Goal: Task Accomplishment & Management: Complete application form

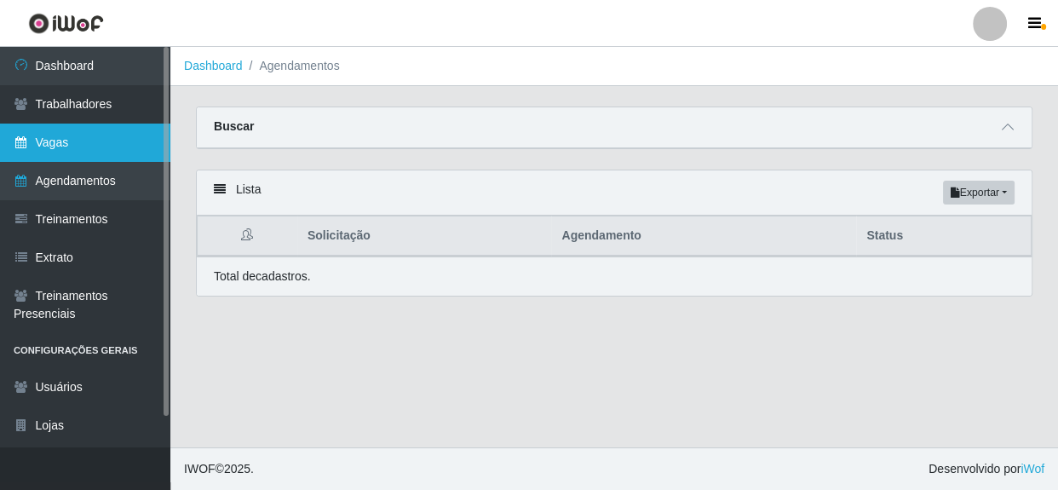
click at [60, 141] on link "Vagas" at bounding box center [85, 143] width 170 height 38
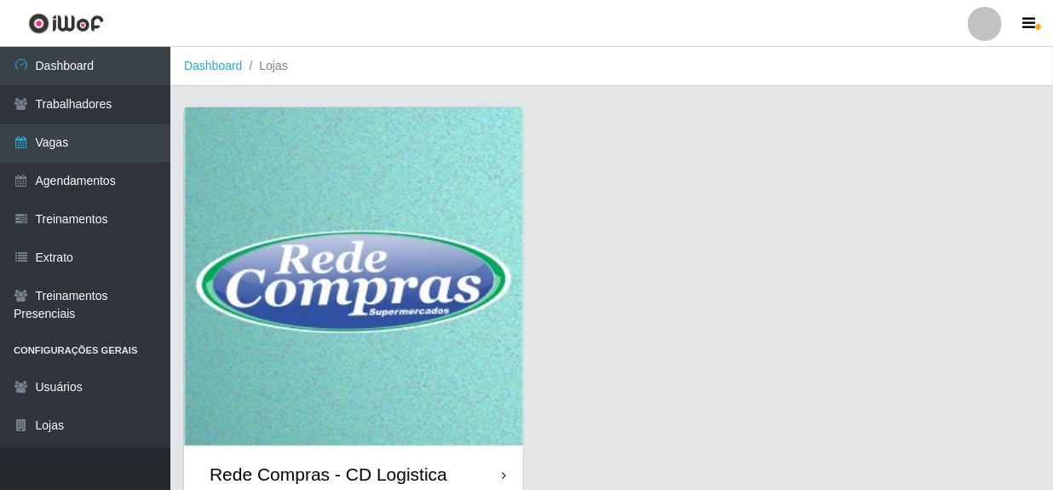
click at [349, 477] on div "Rede Compras - CD Logistica" at bounding box center [329, 473] width 238 height 21
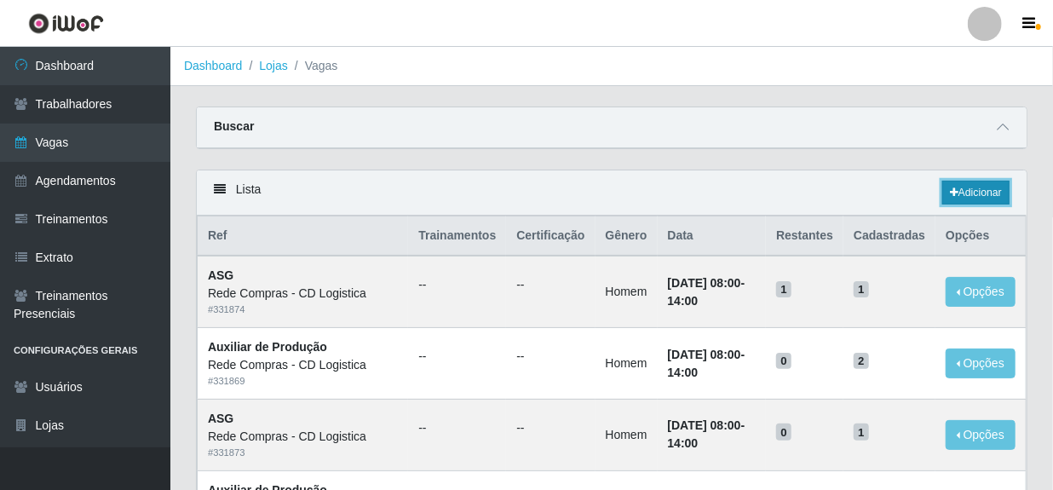
click at [965, 195] on link "Adicionar" at bounding box center [975, 193] width 67 height 24
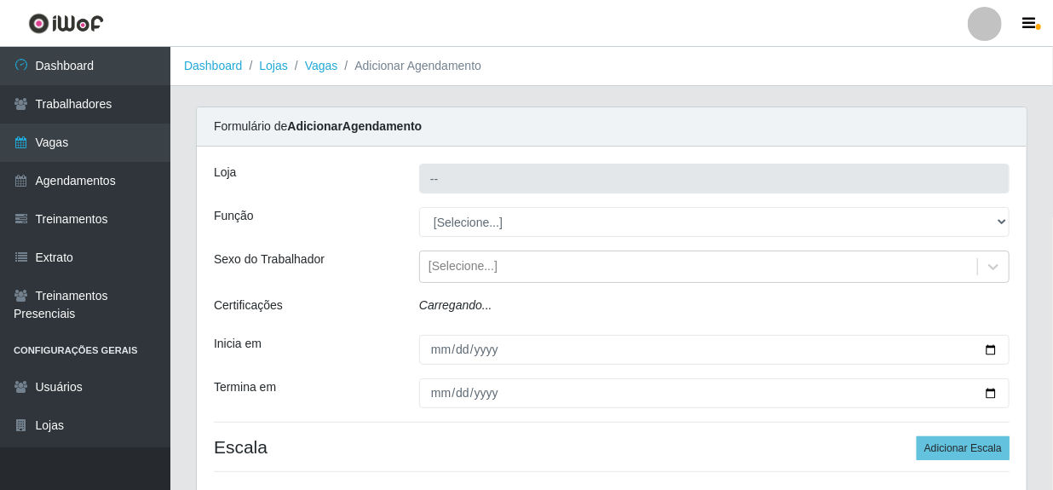
type input "Rede Compras - CD Logistica"
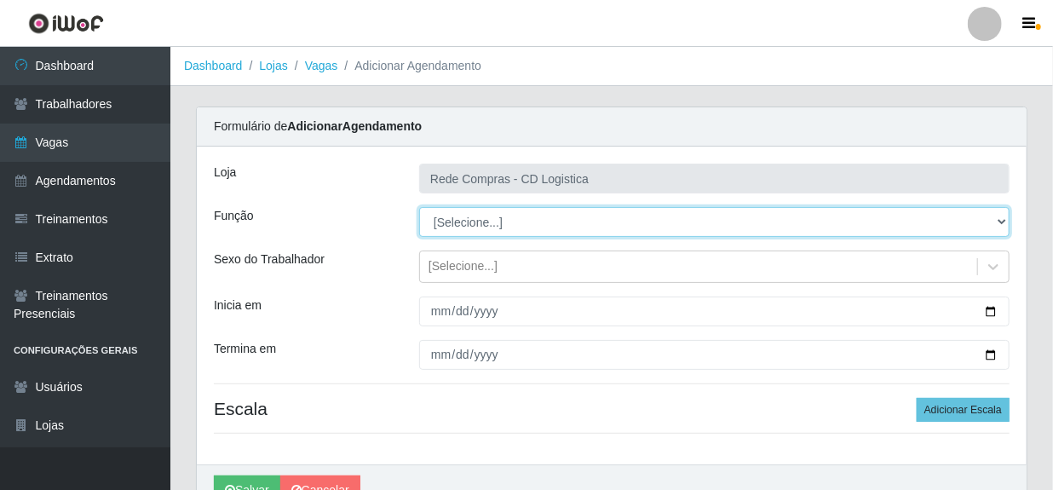
click at [586, 221] on select "[Selecione...] ASG ASG + ASG ++ Auxiliar de Depósito Auxiliar de Depósito + Aux…" at bounding box center [714, 222] width 590 height 30
select select "52"
click at [419, 207] on select "[Selecione...] ASG ASG + ASG ++ Auxiliar de Depósito Auxiliar de Depósito + Aux…" at bounding box center [714, 222] width 590 height 30
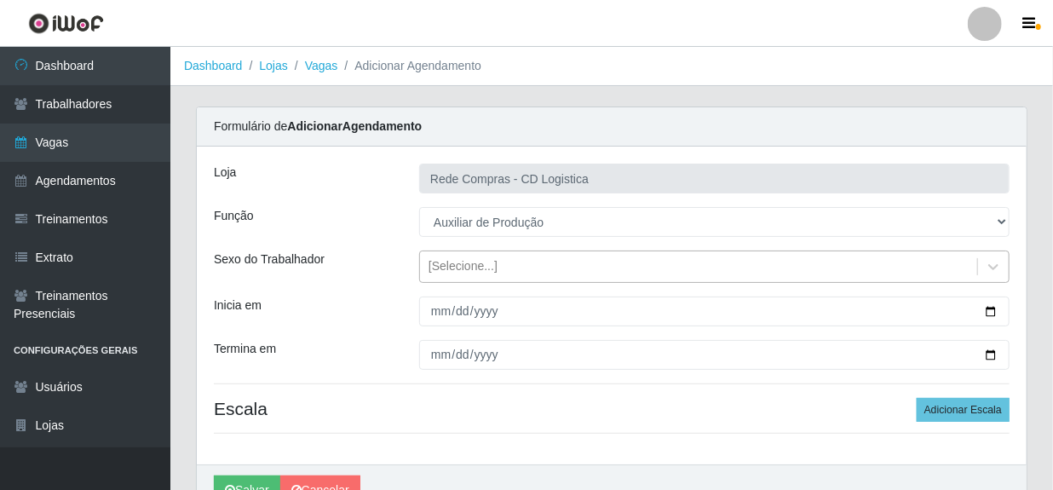
click at [550, 271] on div "[Selecione...]" at bounding box center [698, 267] width 557 height 28
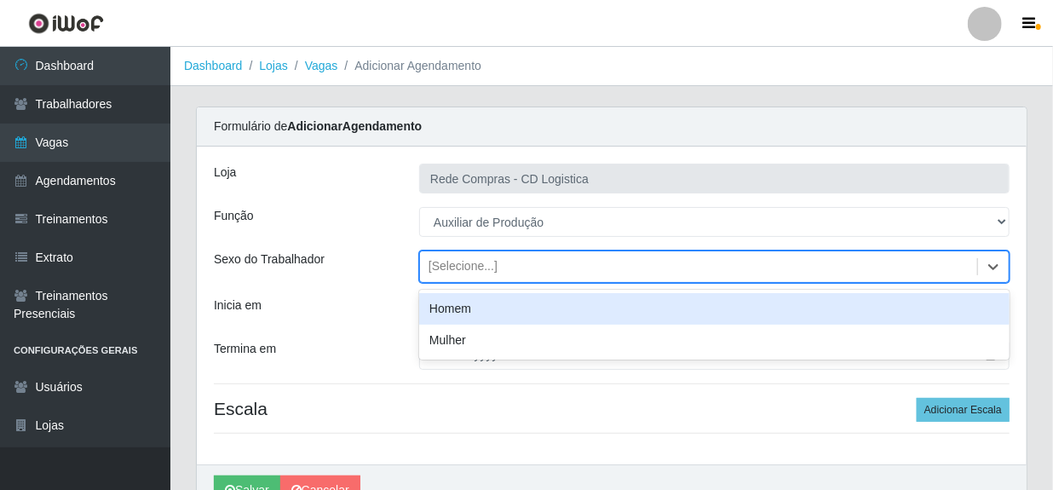
click at [512, 302] on div "Homem" at bounding box center [714, 309] width 590 height 32
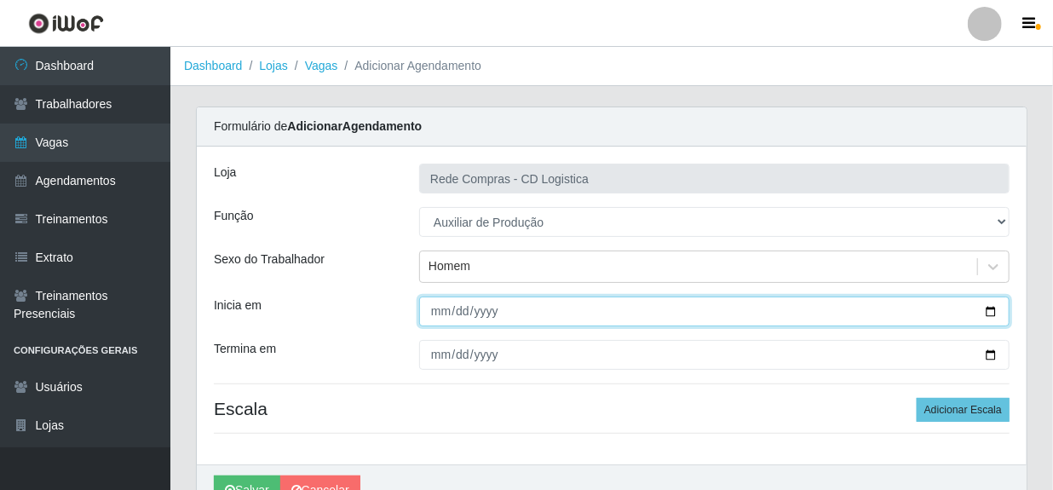
click at [448, 315] on input "Inicia em" at bounding box center [714, 311] width 590 height 30
type input "[DATE]"
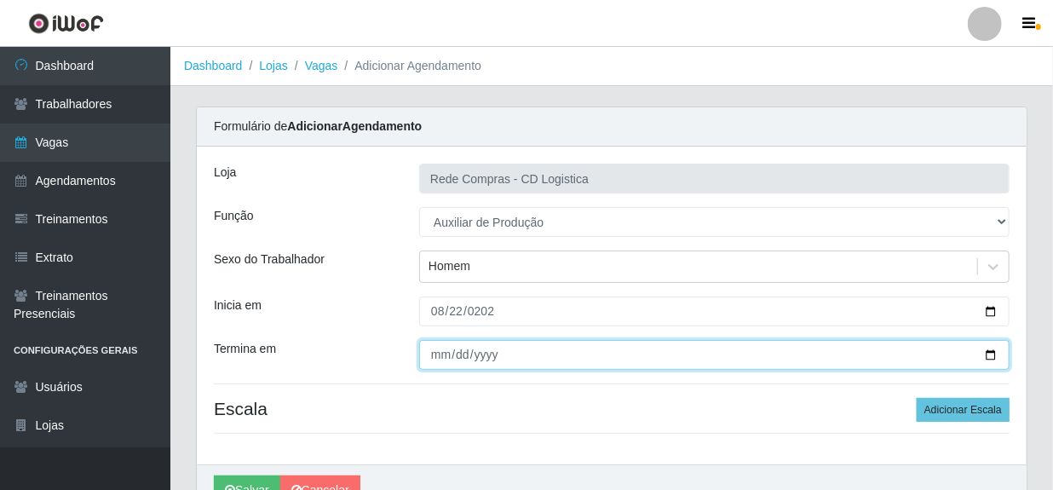
click at [435, 355] on input "Termina em" at bounding box center [714, 355] width 590 height 30
type input "[DATE]"
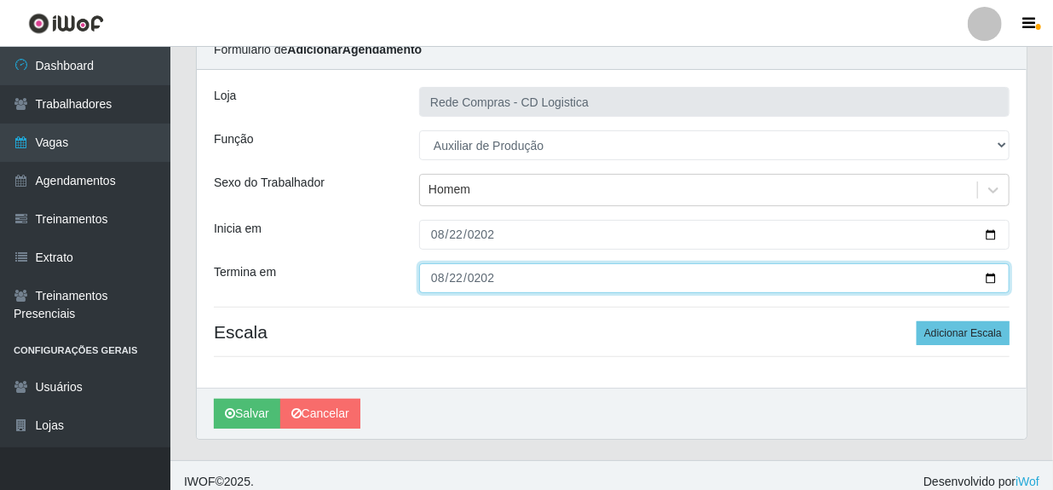
scroll to position [88, 0]
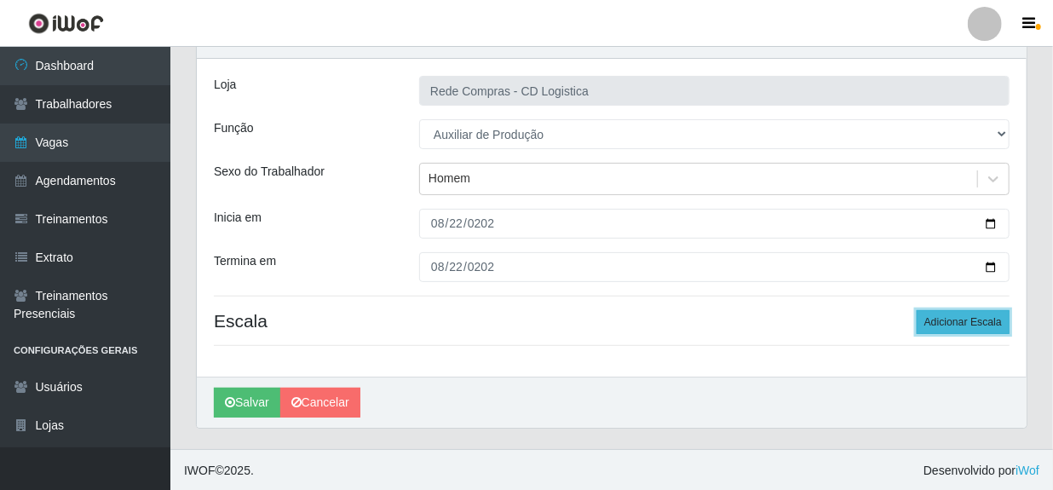
click at [954, 317] on button "Adicionar Escala" at bounding box center [963, 322] width 93 height 24
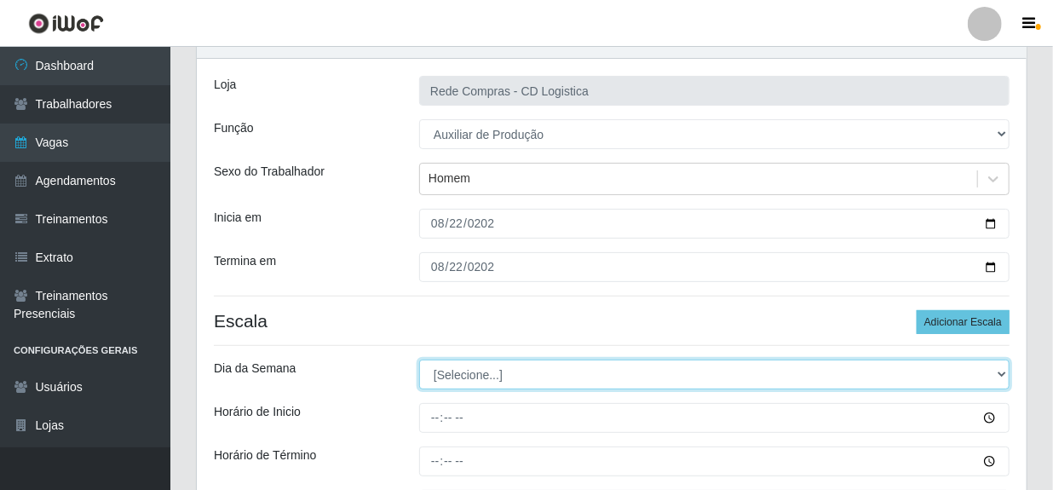
click at [485, 384] on select "[Selecione...] Segunda Terça Quarta Quinta Sexta Sábado Domingo" at bounding box center [714, 375] width 590 height 30
select select "5"
click at [419, 360] on select "[Selecione...] Segunda Terça Quarta Quinta Sexta Sábado Domingo" at bounding box center [714, 375] width 590 height 30
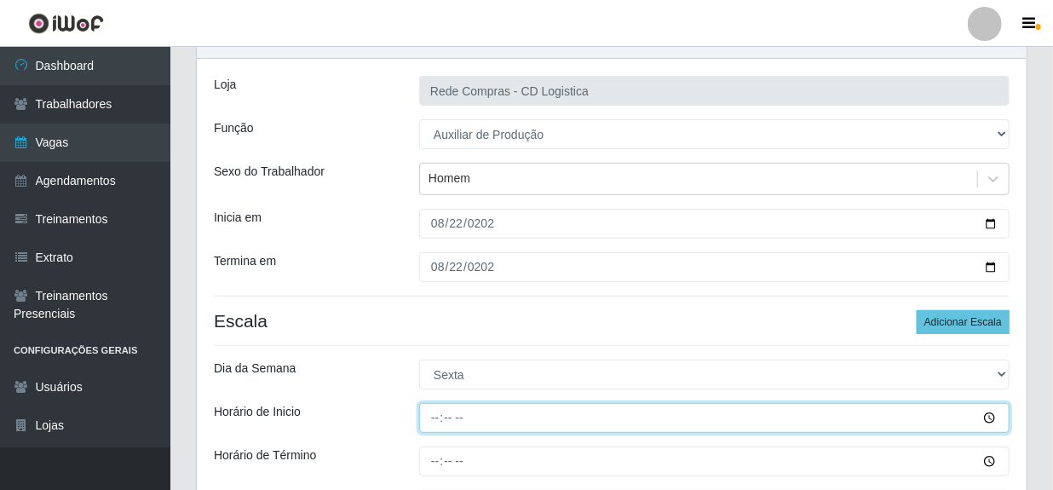
click at [438, 420] on input "Horário de Inicio" at bounding box center [714, 418] width 590 height 30
type input "11:00"
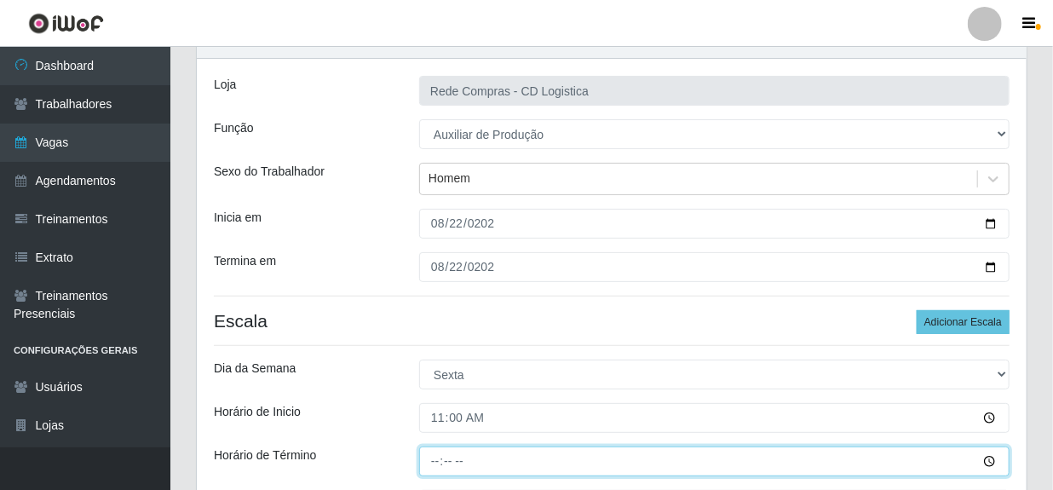
click at [435, 461] on input "Horário de Término" at bounding box center [714, 461] width 590 height 30
type input "17:00"
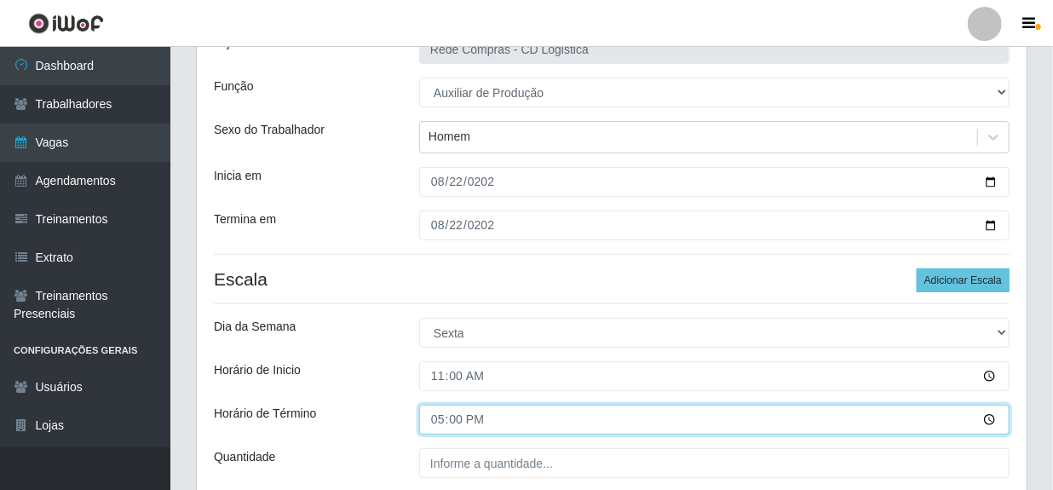
scroll to position [243, 0]
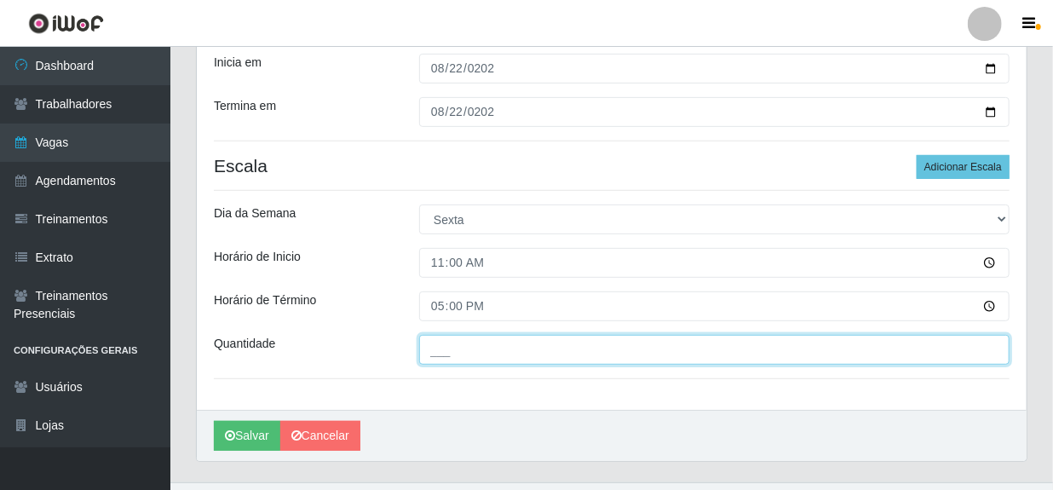
click at [551, 352] on input "___" at bounding box center [714, 350] width 590 height 30
type input "02_"
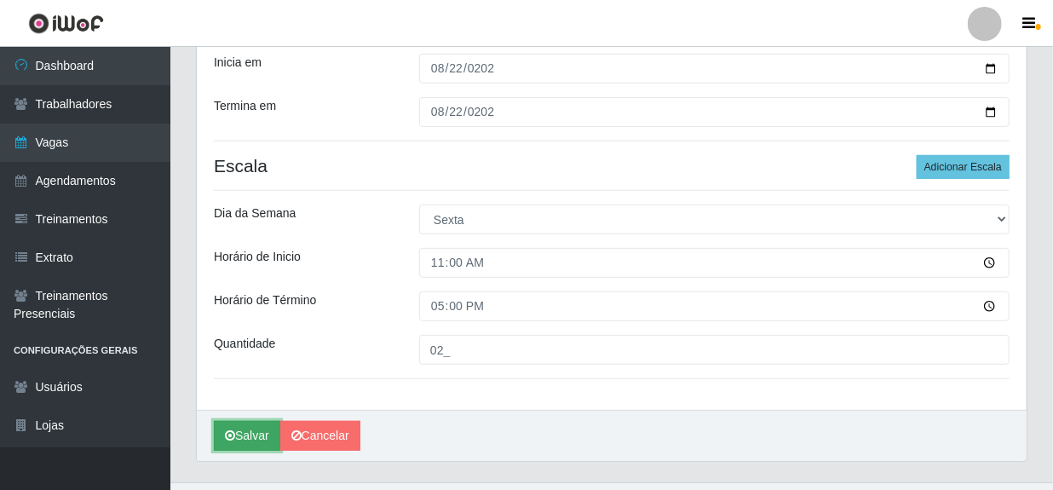
click at [253, 425] on button "Salvar" at bounding box center [247, 436] width 66 height 30
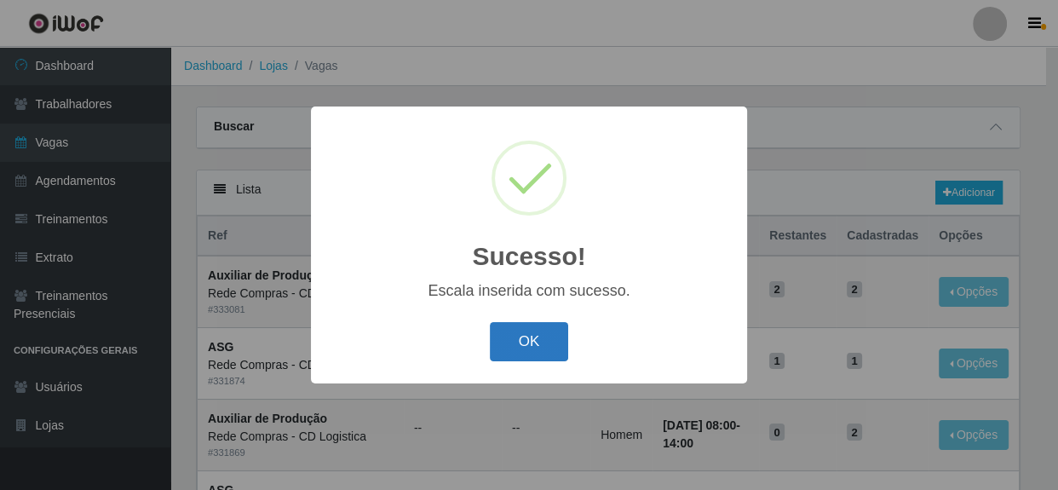
click at [534, 350] on button "OK" at bounding box center [529, 342] width 79 height 40
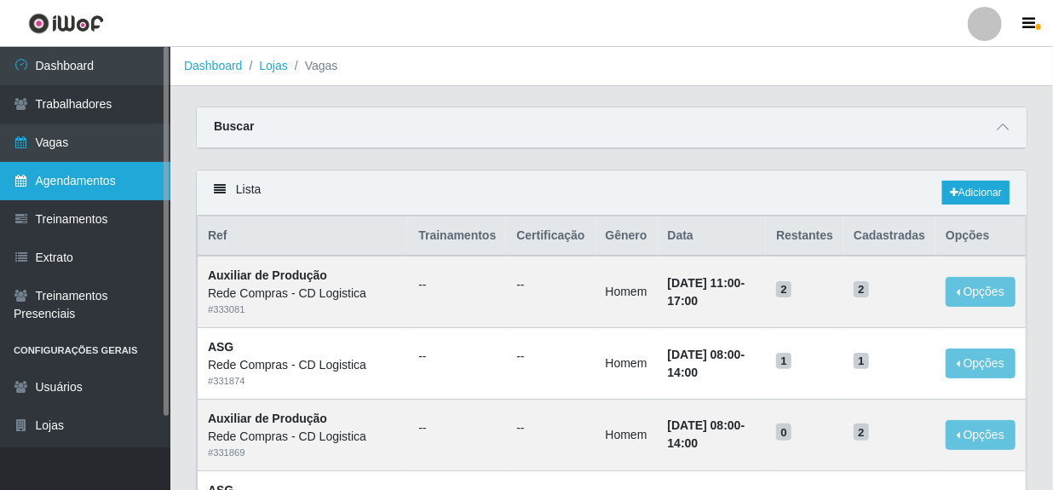
click at [84, 170] on link "Agendamentos" at bounding box center [85, 181] width 170 height 38
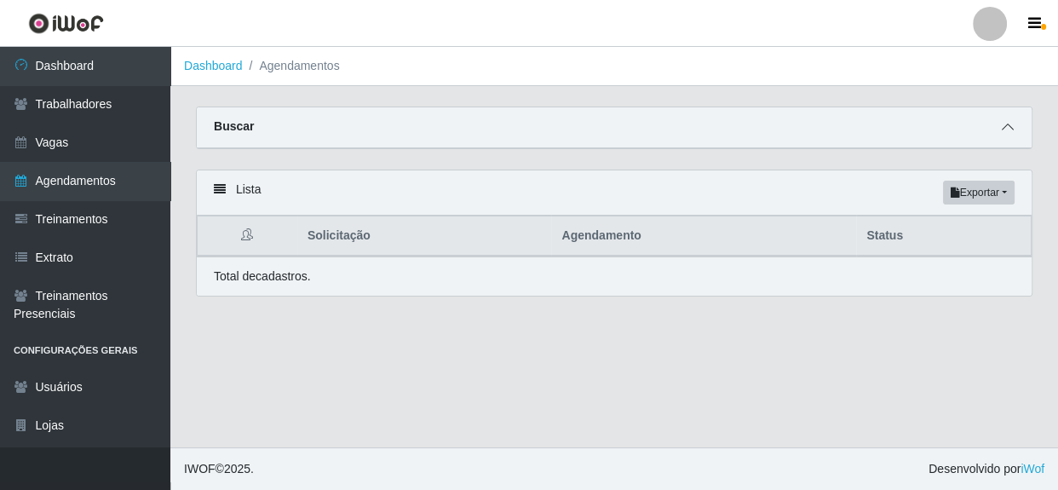
click at [1000, 135] on span at bounding box center [1008, 128] width 20 height 20
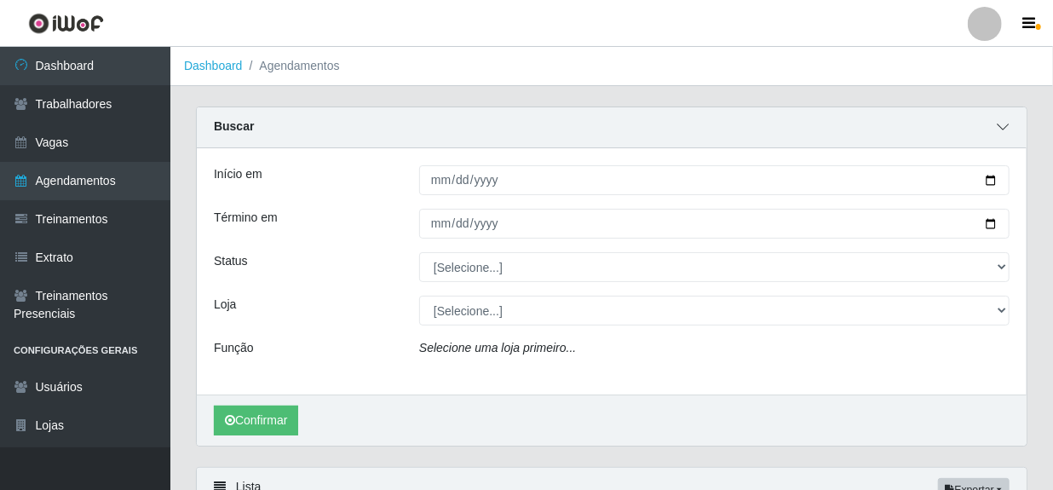
click at [999, 133] on icon at bounding box center [1003, 127] width 12 height 12
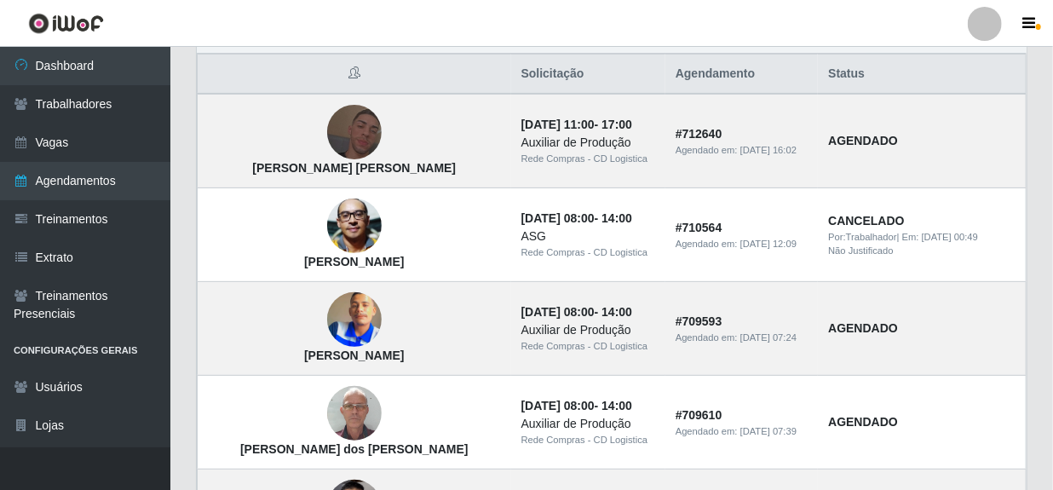
scroll to position [154, 0]
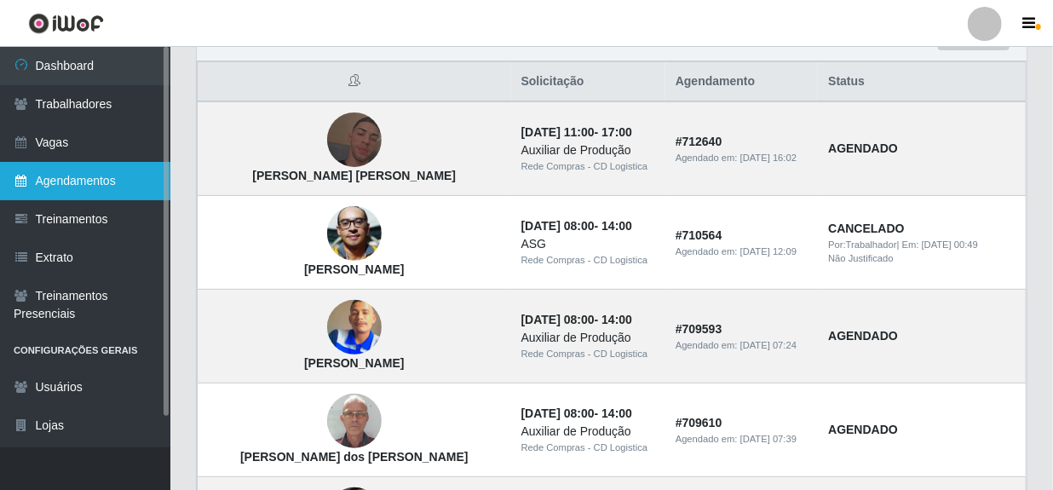
click at [59, 175] on link "Agendamentos" at bounding box center [85, 181] width 170 height 38
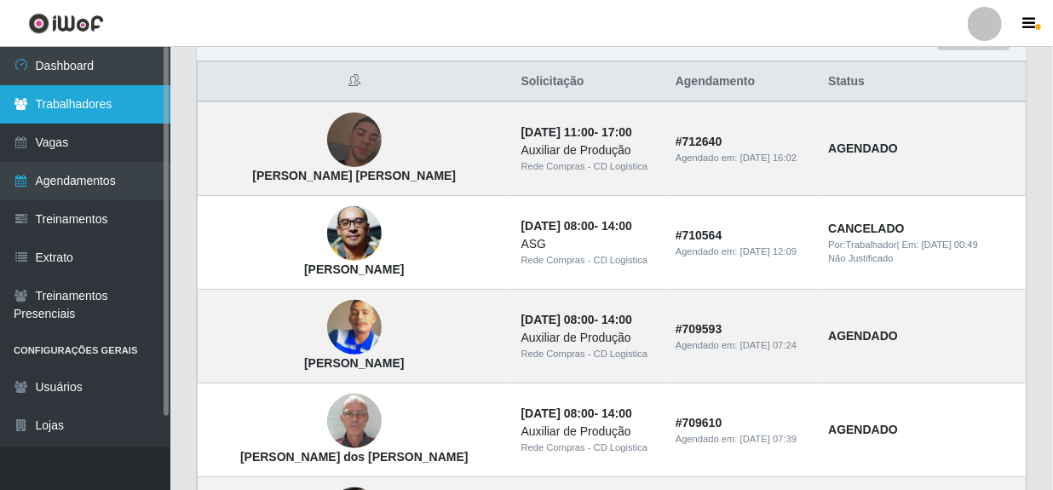
click at [59, 106] on link "Trabalhadores" at bounding box center [85, 104] width 170 height 38
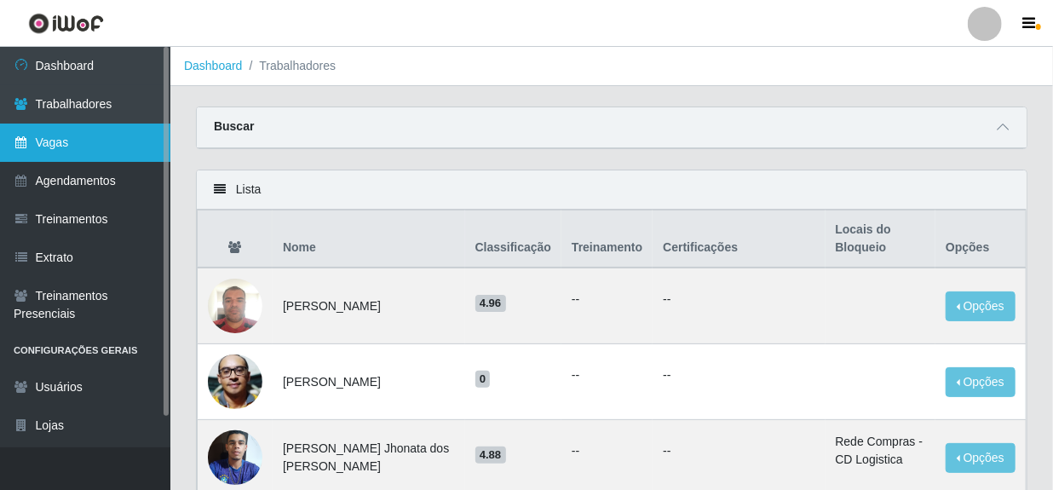
click at [81, 139] on link "Vagas" at bounding box center [85, 143] width 170 height 38
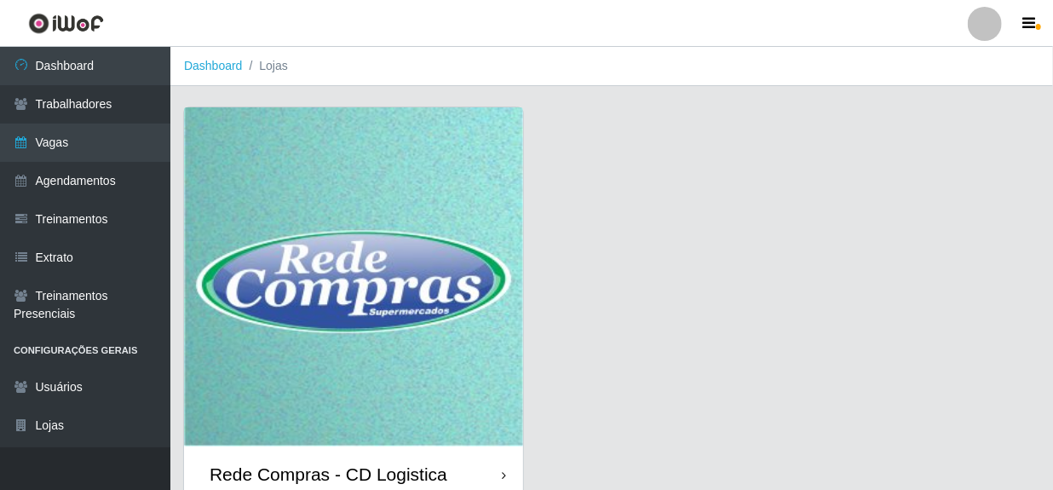
click at [300, 473] on div "Rede Compras - CD Logistica" at bounding box center [329, 473] width 238 height 21
